Goal: Information Seeking & Learning: Learn about a topic

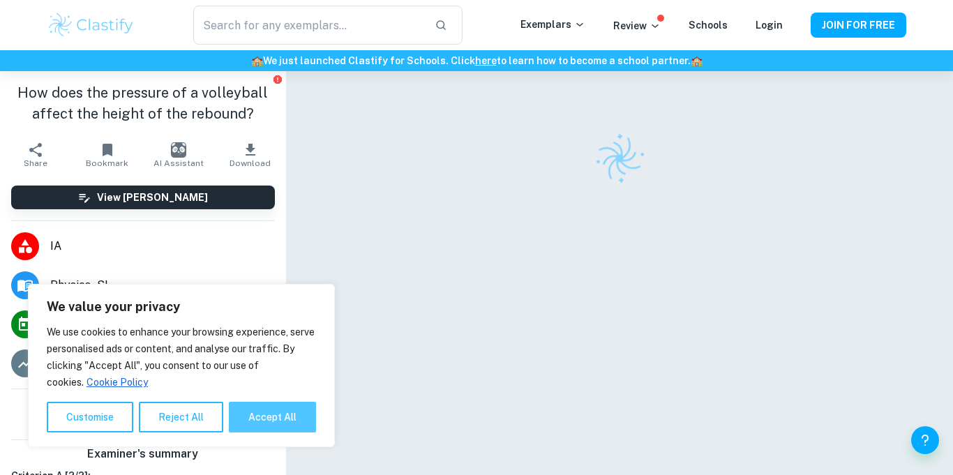
click at [248, 421] on button "Accept All" at bounding box center [272, 417] width 87 height 31
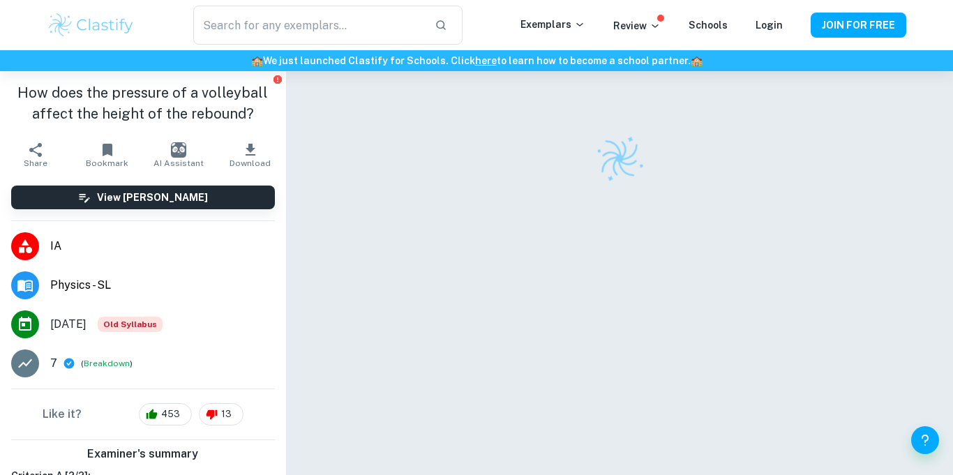
checkbox input "true"
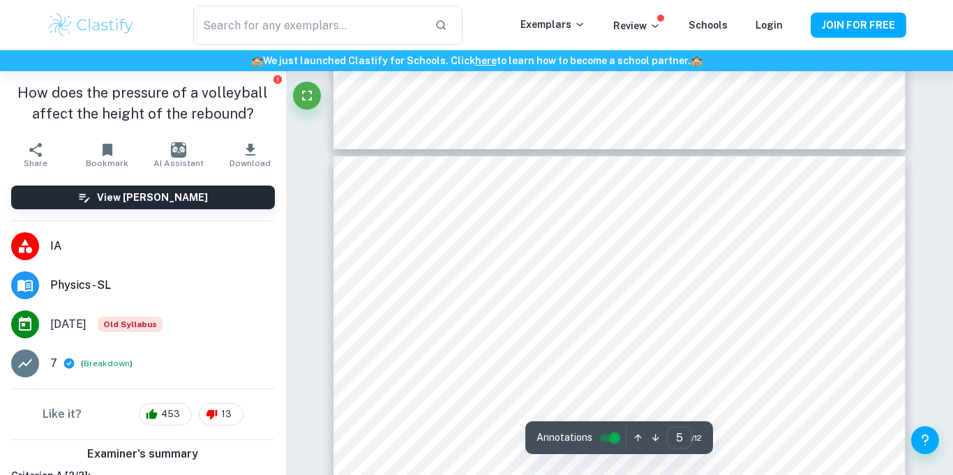
scroll to position [3407, 0]
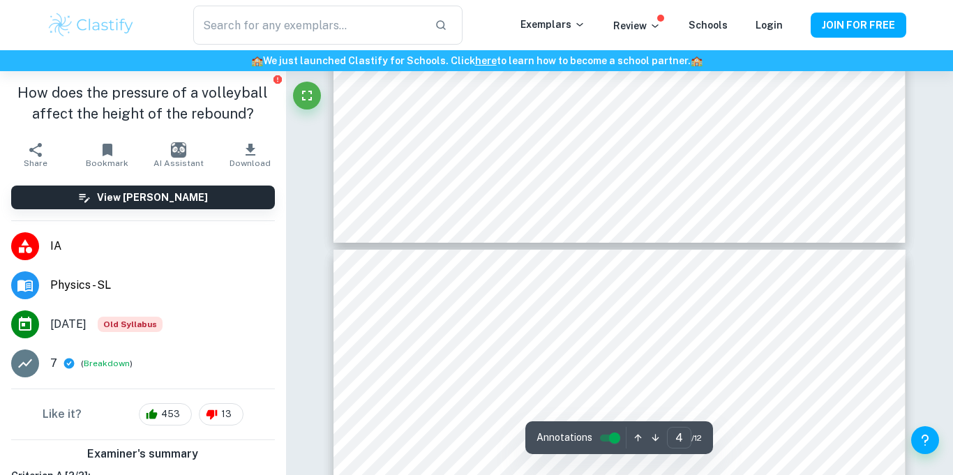
type input "3"
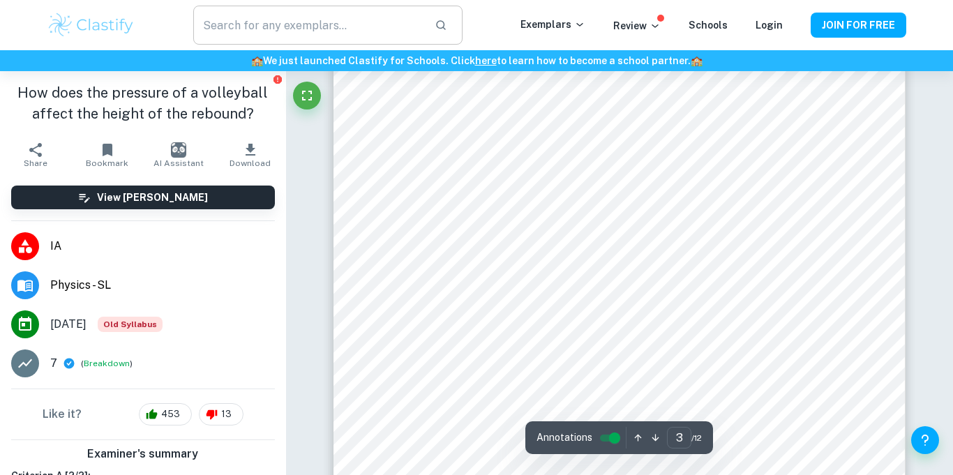
scroll to position [1910, 0]
